Goal: Answer question/provide support: Share knowledge or assist other users

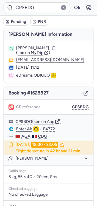
scroll to position [89, 0]
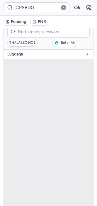
click at [18, 53] on span "luggage" at bounding box center [45, 54] width 76 height 5
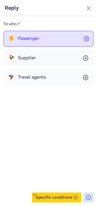
click at [11, 40] on span "🐥" at bounding box center [12, 38] width 6 height 5
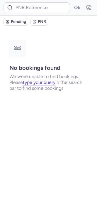
scroll to position [0, 0]
type input "DT1750146671262743"
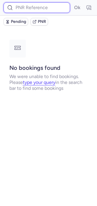
paste input "ATHGBX"
click at [49, 10] on input "ATHGBX" at bounding box center [37, 7] width 67 height 11
click at [73, 3] on button "Ok" at bounding box center [77, 7] width 9 height 9
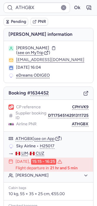
click at [76, 110] on div "CP reference CPHVK9 Supplier booking ID DT1754514291311725 Airline PNR ATHGBX" at bounding box center [49, 116] width 90 height 32
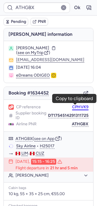
click at [72, 108] on button "CPHVK9" at bounding box center [80, 107] width 16 height 5
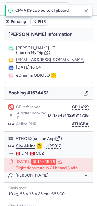
type input "CPHVK9"
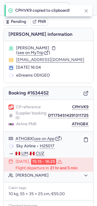
scroll to position [87, 0]
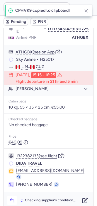
click at [14, 198] on icon "button" at bounding box center [12, 201] width 6 height 6
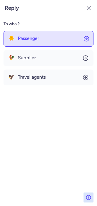
click at [31, 40] on span "Passenger" at bounding box center [28, 38] width 21 height 5
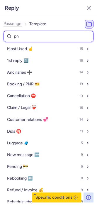
type input "pnr"
select select "en"
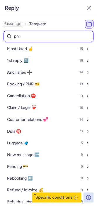
select select "en"
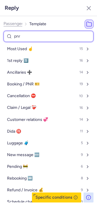
select select "en"
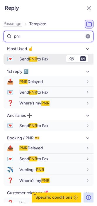
type input "pnr"
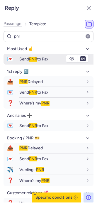
click at [27, 57] on span "Send PNR to Pax" at bounding box center [33, 59] width 29 height 5
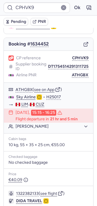
scroll to position [49, 0]
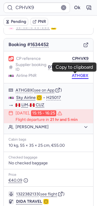
click at [72, 73] on button "ATHGBX" at bounding box center [80, 75] width 17 height 5
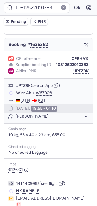
scroll to position [37, 0]
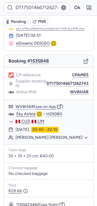
type input "CPMDDR"
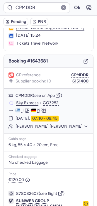
scroll to position [88, 0]
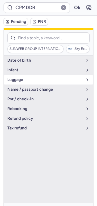
click at [21, 78] on span "luggage" at bounding box center [45, 80] width 76 height 5
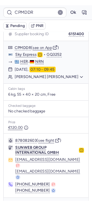
scroll to position [0, 0]
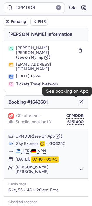
click at [78, 101] on icon "button" at bounding box center [80, 102] width 5 height 5
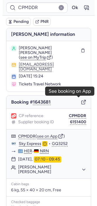
scroll to position [88, 0]
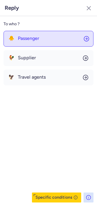
click at [41, 41] on button "🐥 Passenger" at bounding box center [49, 39] width 90 height 16
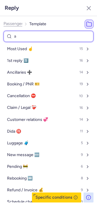
type input "an"
select select "en"
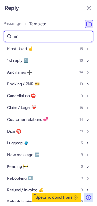
select select "en"
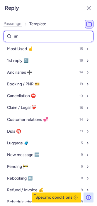
select select "en"
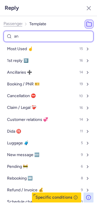
select select "en"
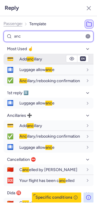
type input "anc"
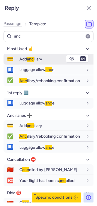
click at [29, 60] on span "anc" at bounding box center [30, 59] width 7 height 5
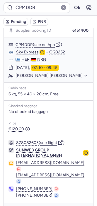
type input "10812521410619"
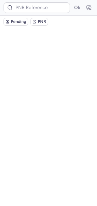
scroll to position [0, 0]
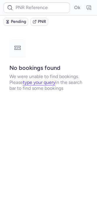
type input "CPH2XA"
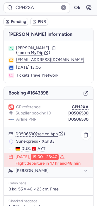
scroll to position [95, 0]
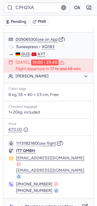
click at [12, 206] on icon "button" at bounding box center [12, 207] width 4 height 3
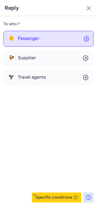
click at [35, 39] on span "Passenger" at bounding box center [28, 38] width 21 height 5
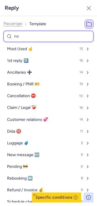
type input "non"
select select "en"
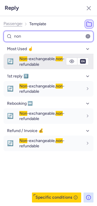
type input "non"
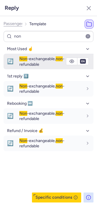
click at [26, 58] on span "Non" at bounding box center [23, 58] width 8 height 5
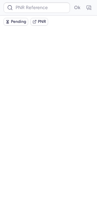
scroll to position [0, 0]
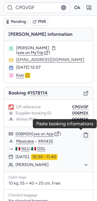
click at [84, 136] on icon "button" at bounding box center [86, 135] width 4 height 4
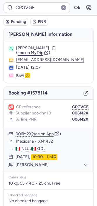
click at [30, 52] on span "see on MyTrip" at bounding box center [31, 52] width 26 height 5
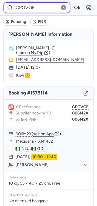
click at [36, 10] on input "CPGVGF" at bounding box center [37, 7] width 67 height 11
click at [73, 3] on button "Ok" at bounding box center [77, 7] width 9 height 9
type input "006MT6"
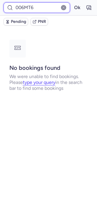
click at [39, 7] on input "006MT6" at bounding box center [37, 7] width 67 height 11
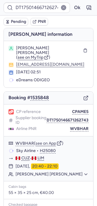
type input "CPGVGF"
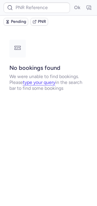
type input "CPVKVY"
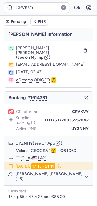
scroll to position [90, 0]
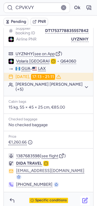
click at [81, 198] on button "button" at bounding box center [85, 200] width 9 height 9
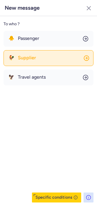
click at [34, 56] on span "Supplier" at bounding box center [27, 57] width 18 height 5
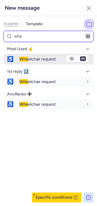
type input "whe"
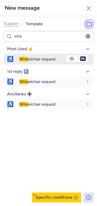
click at [30, 58] on span "Whe elchair request" at bounding box center [37, 59] width 36 height 5
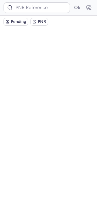
scroll to position [0, 0]
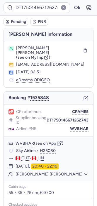
type input "CPVKVY"
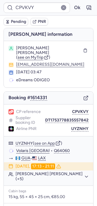
scroll to position [90, 0]
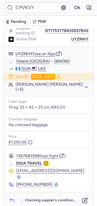
click at [11, 200] on icon "button" at bounding box center [12, 201] width 4 height 3
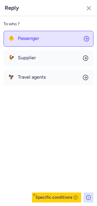
click at [41, 44] on button "🐥 Passenger" at bounding box center [49, 39] width 90 height 16
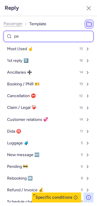
type input "pen"
select select "en"
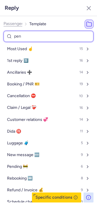
select select "en"
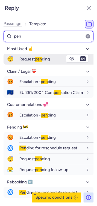
type input "pen"
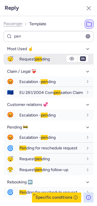
click at [31, 63] on div "Request pen ding" at bounding box center [56, 59] width 74 height 10
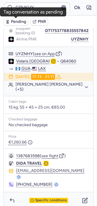
click at [12, 24] on span "Pending" at bounding box center [18, 21] width 15 height 5
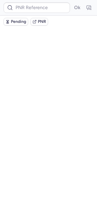
scroll to position [0, 0]
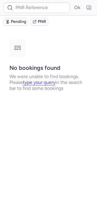
type input "DT1753876028798143"
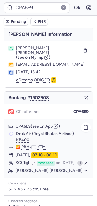
scroll to position [101, 0]
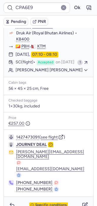
click at [38, 203] on span "Specific conditions" at bounding box center [51, 205] width 32 height 4
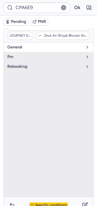
click at [27, 43] on button "general" at bounding box center [49, 47] width 90 height 9
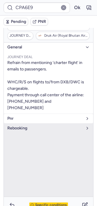
click at [27, 119] on span "pnr" at bounding box center [45, 118] width 76 height 5
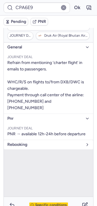
click at [28, 147] on span "rebooking" at bounding box center [45, 145] width 76 height 5
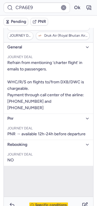
click at [41, 203] on span "Specific conditions" at bounding box center [51, 205] width 32 height 4
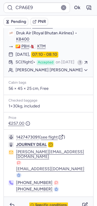
type input "DT1750146671262743"
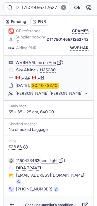
scroll to position [81, 0]
